Goal: Information Seeking & Learning: Learn about a topic

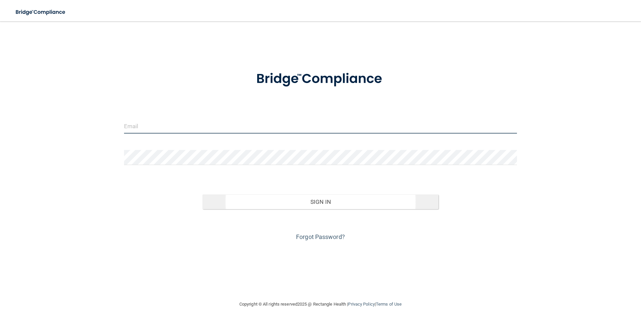
type input "[EMAIL_ADDRESS][DOMAIN_NAME]"
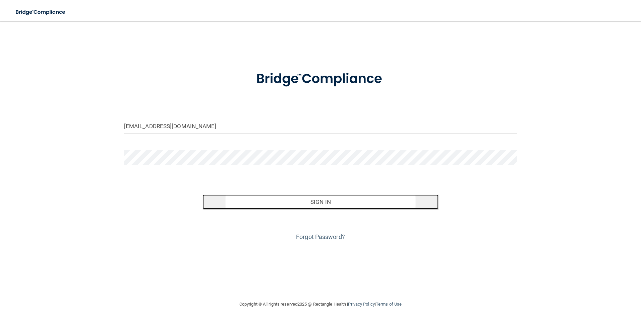
click at [316, 203] on button "Sign In" at bounding box center [320, 202] width 236 height 15
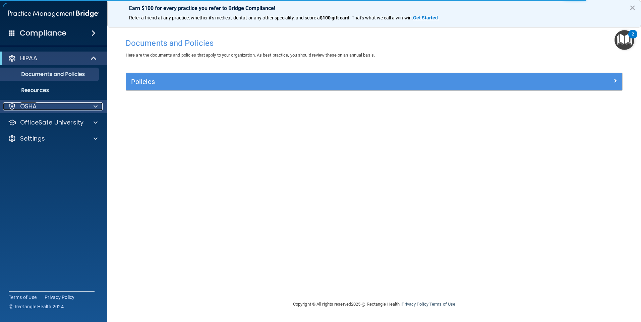
click at [29, 107] on p "OSHA" at bounding box center [28, 107] width 17 height 8
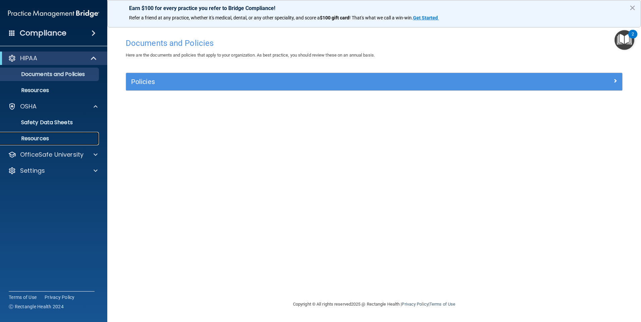
click at [41, 138] on p "Resources" at bounding box center [49, 138] width 91 height 7
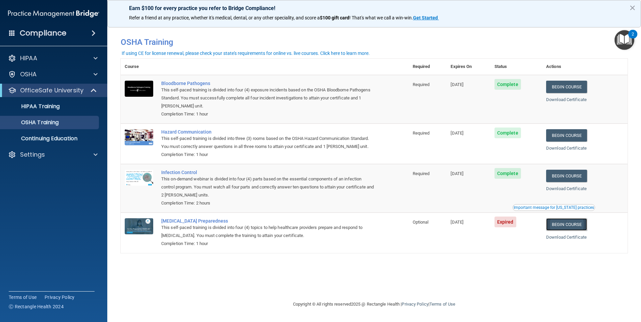
click at [576, 227] on link "Begin Course" at bounding box center [566, 224] width 41 height 12
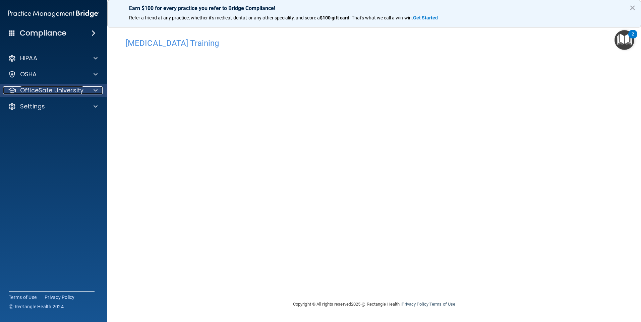
click at [37, 89] on p "OfficeSafe University" at bounding box center [51, 90] width 63 height 8
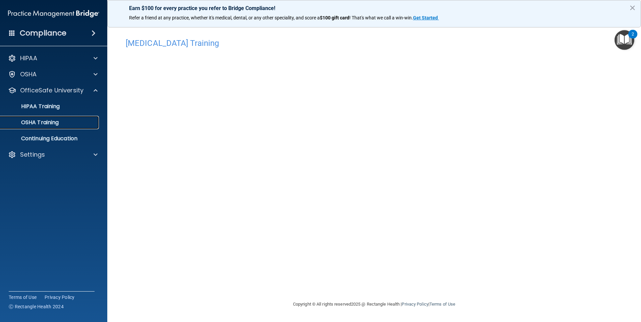
click at [37, 121] on p "OSHA Training" at bounding box center [31, 122] width 54 height 7
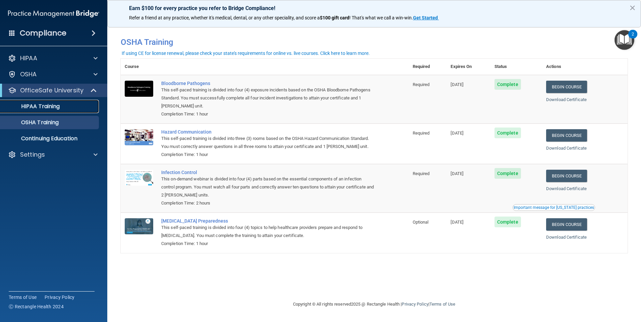
click at [41, 106] on p "HIPAA Training" at bounding box center [31, 106] width 55 height 7
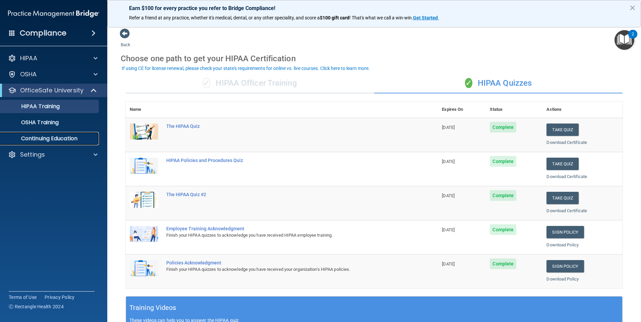
click at [33, 137] on p "Continuing Education" at bounding box center [49, 138] width 91 height 7
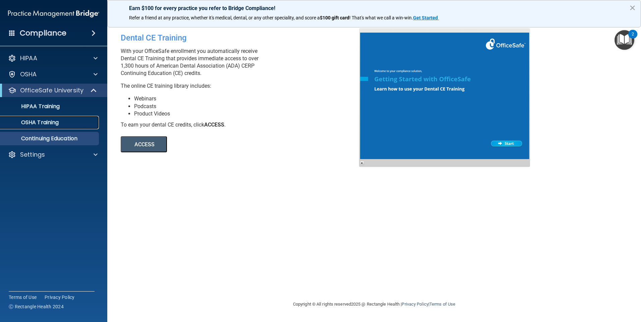
click at [27, 120] on p "OSHA Training" at bounding box center [31, 122] width 54 height 7
